Goal: Task Accomplishment & Management: Manage account settings

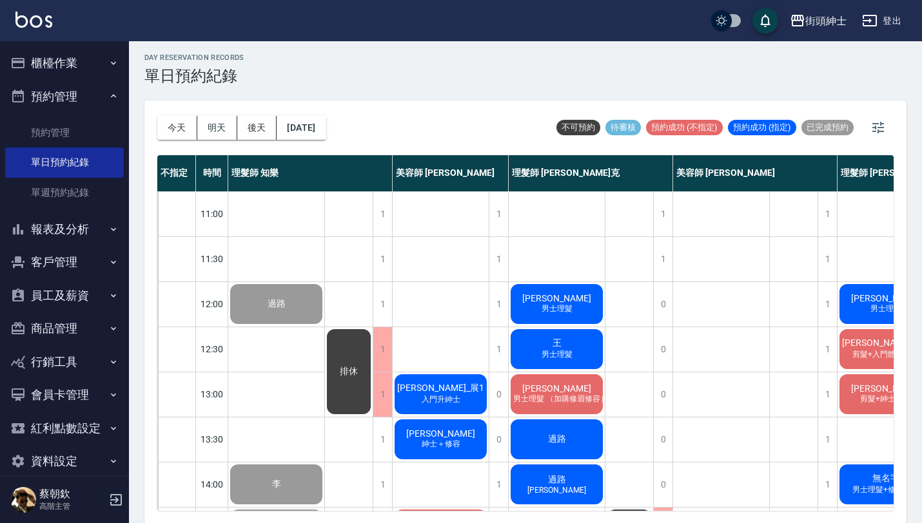
scroll to position [639, 53]
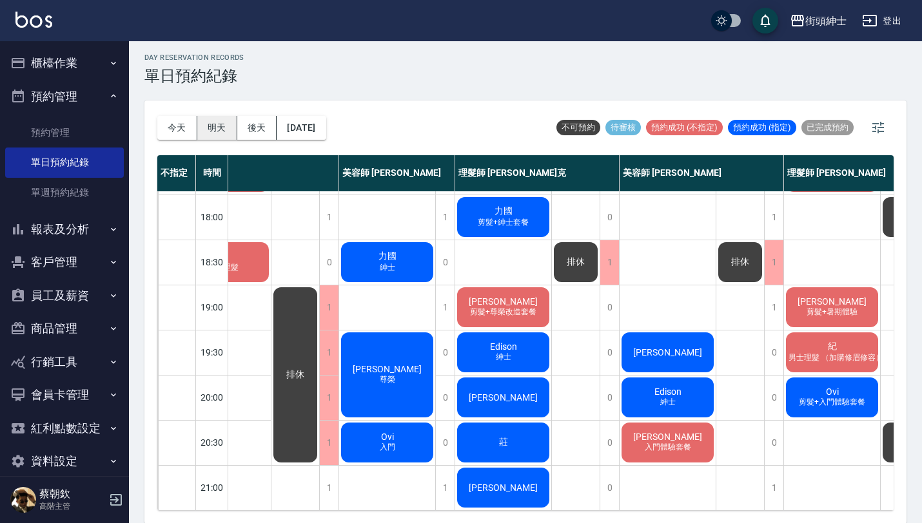
click at [217, 116] on button "明天" at bounding box center [217, 128] width 40 height 24
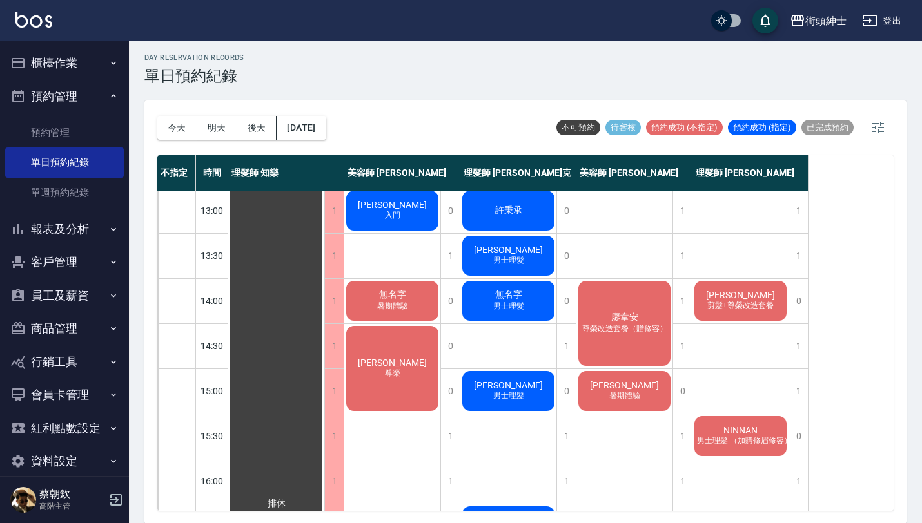
scroll to position [191, 0]
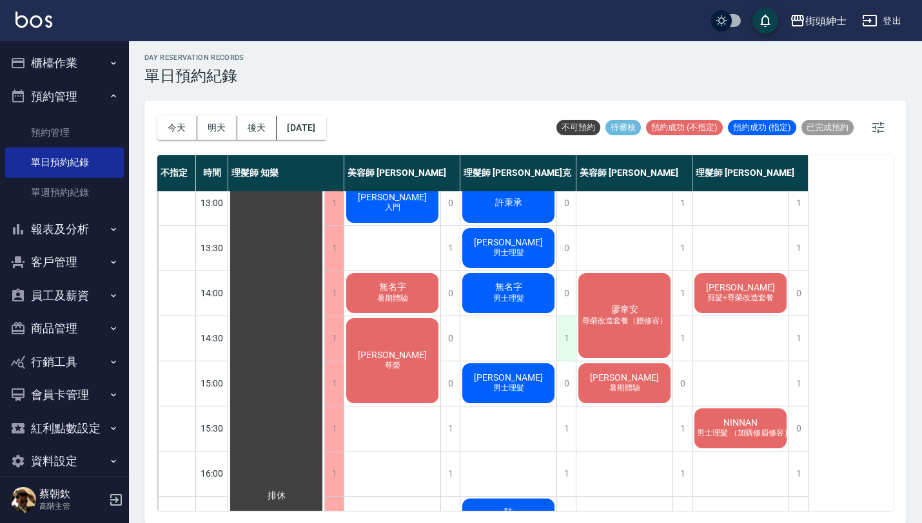
click at [561, 336] on div "1" at bounding box center [565, 338] width 19 height 44
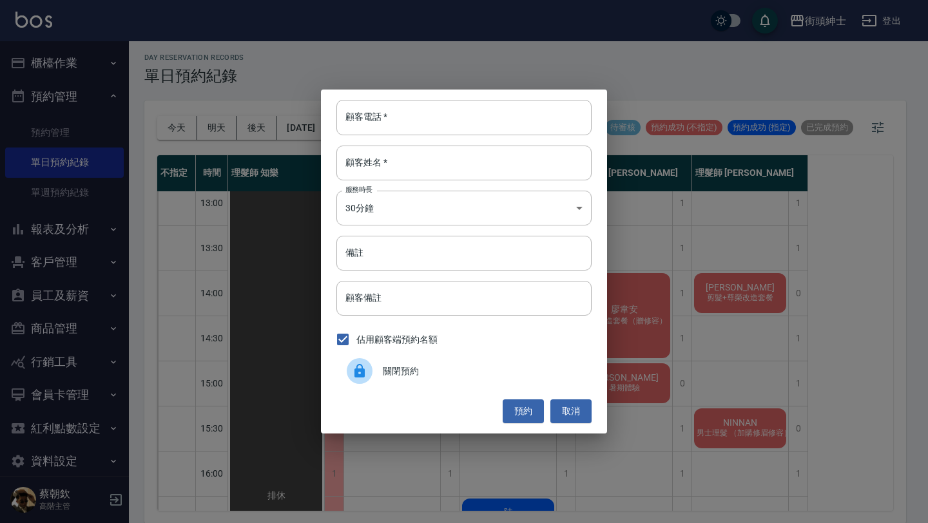
click at [418, 372] on span "關閉預約" at bounding box center [482, 372] width 198 height 14
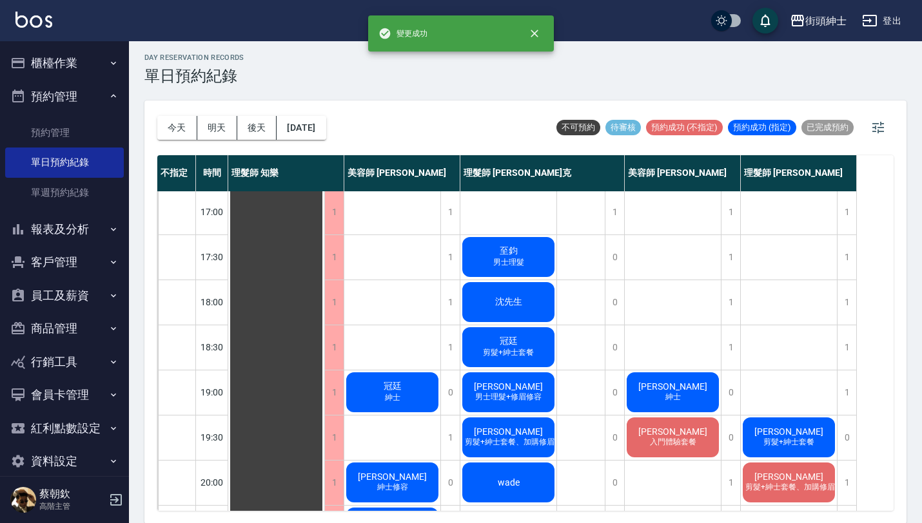
scroll to position [457, 0]
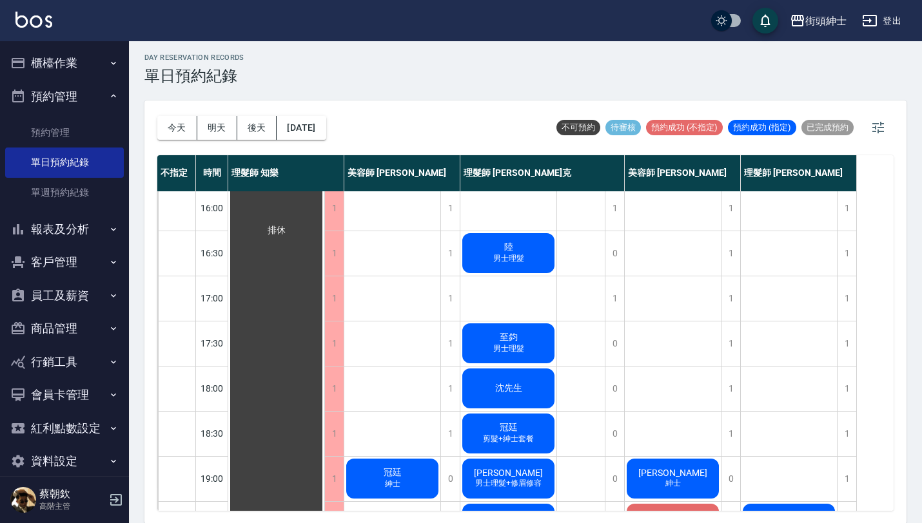
click at [604, 293] on div "排休" at bounding box center [581, 207] width 48 height 947
click at [615, 302] on div "1" at bounding box center [613, 298] width 19 height 44
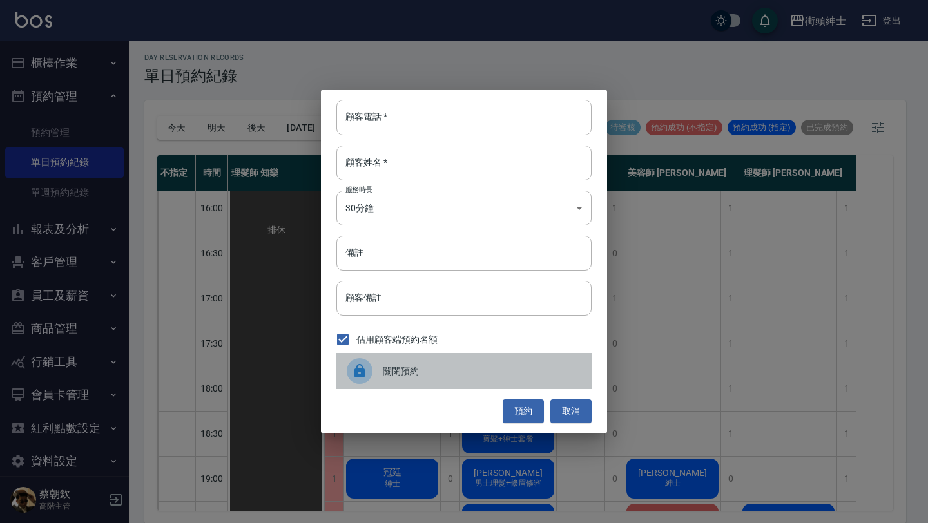
click at [426, 355] on div "關閉預約" at bounding box center [463, 371] width 255 height 36
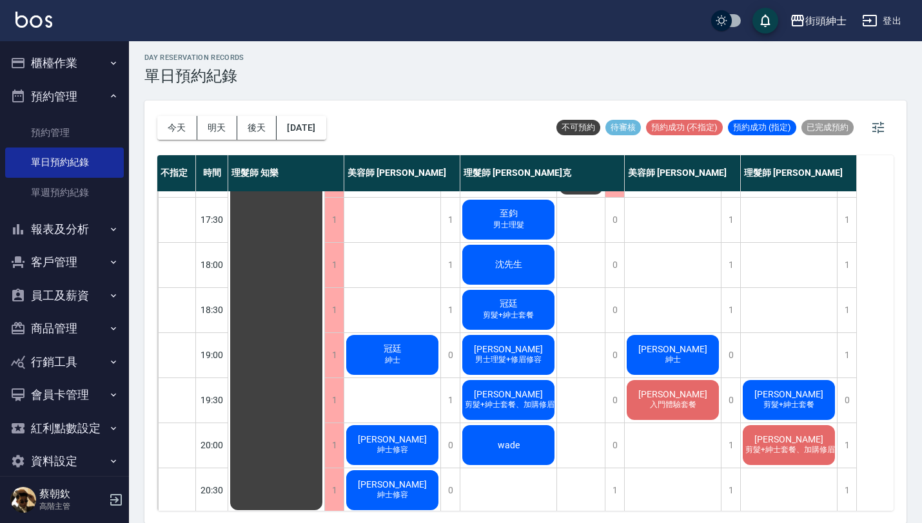
scroll to position [575, 0]
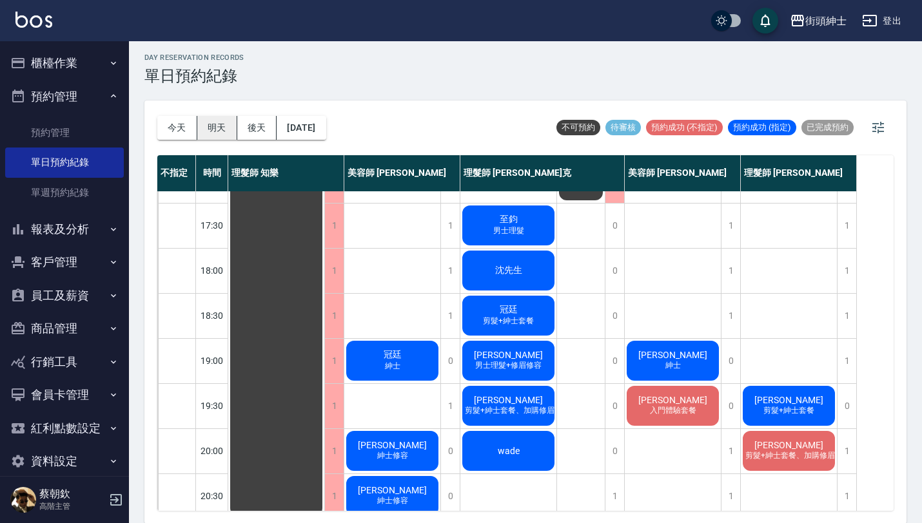
click at [211, 129] on button "明天" at bounding box center [217, 128] width 40 height 24
click at [169, 132] on button "今天" at bounding box center [177, 128] width 40 height 24
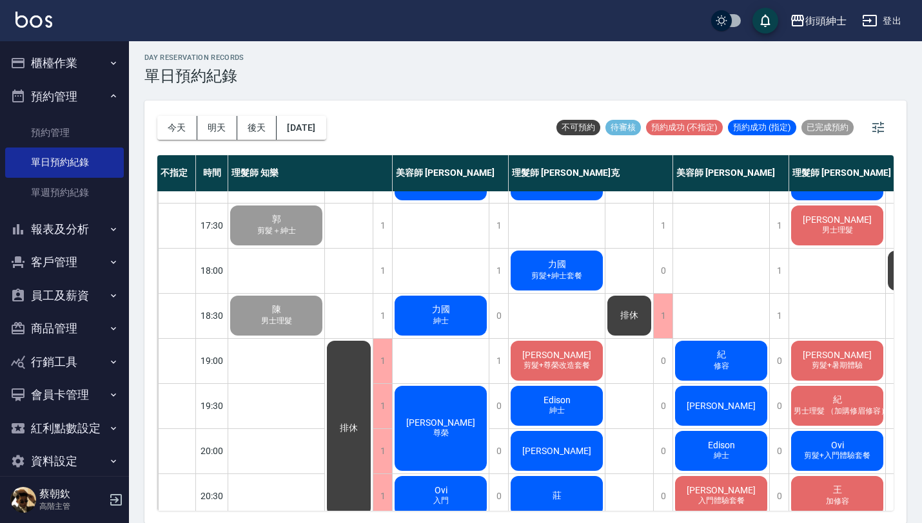
scroll to position [639, 0]
